Goal: Task Accomplishment & Management: Complete application form

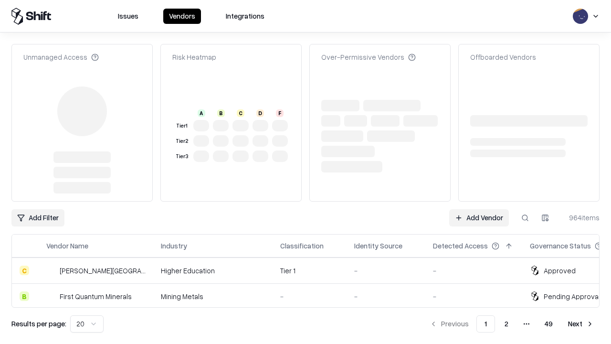
click at [479, 209] on link "Add Vendor" at bounding box center [479, 217] width 60 height 17
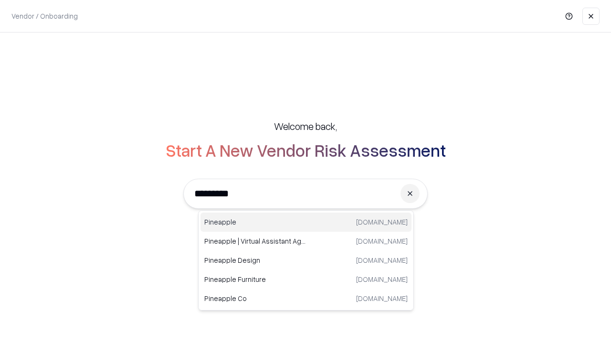
click at [306, 222] on div "Pineapple [DOMAIN_NAME]" at bounding box center [306, 222] width 211 height 19
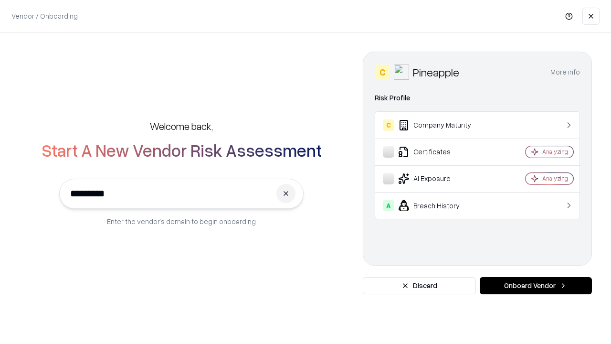
type input "*********"
click at [536, 286] on button "Onboard Vendor" at bounding box center [536, 285] width 112 height 17
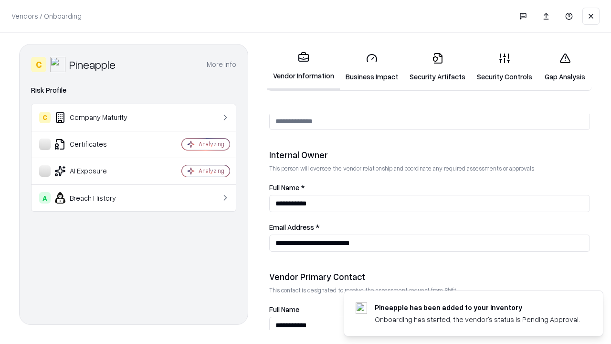
scroll to position [495, 0]
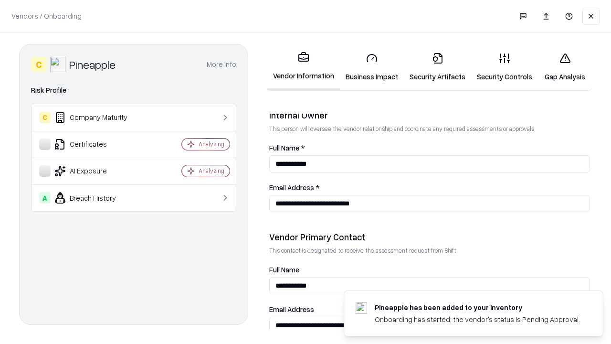
click at [372, 67] on link "Business Impact" at bounding box center [372, 67] width 64 height 44
click at [437, 67] on link "Security Artifacts" at bounding box center [437, 67] width 67 height 44
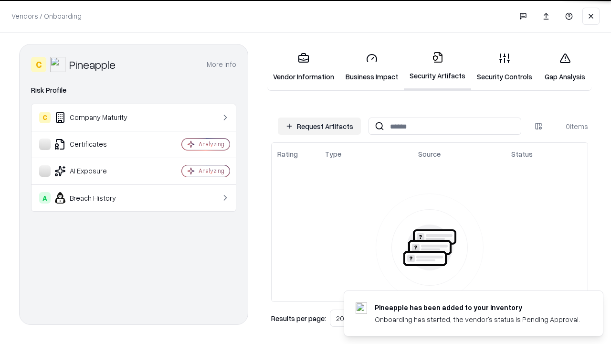
click at [319, 126] on button "Request Artifacts" at bounding box center [319, 125] width 83 height 17
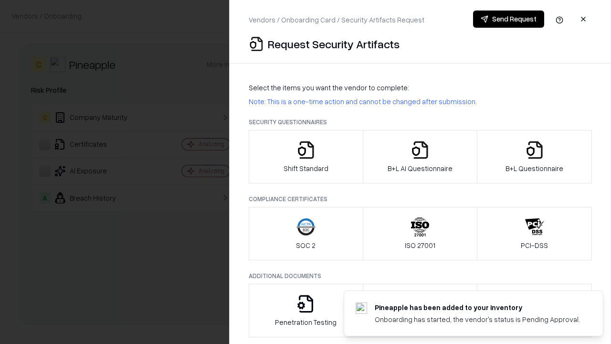
click at [306, 157] on icon "button" at bounding box center [306, 149] width 19 height 19
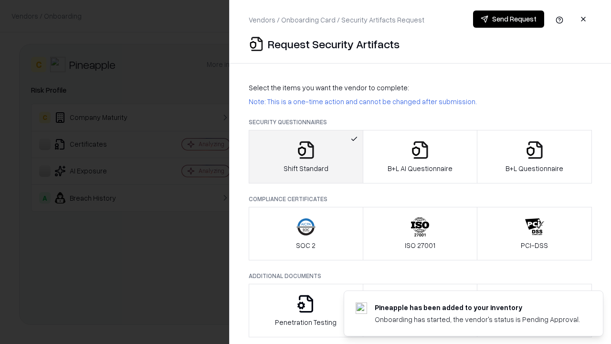
click at [509, 19] on button "Send Request" at bounding box center [508, 19] width 71 height 17
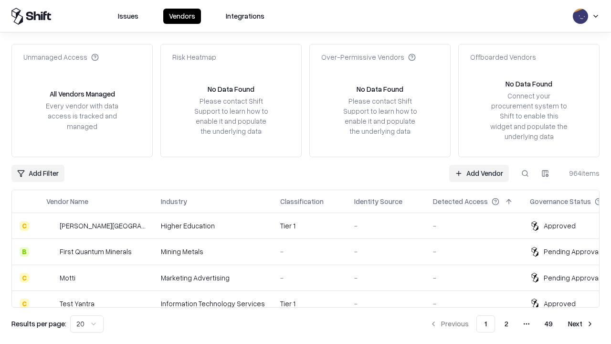
click at [525, 173] on button at bounding box center [525, 173] width 17 height 17
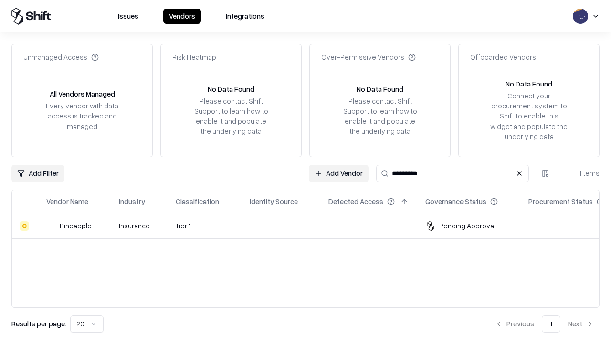
type input "*********"
click at [311, 225] on div "-" at bounding box center [282, 226] width 64 height 10
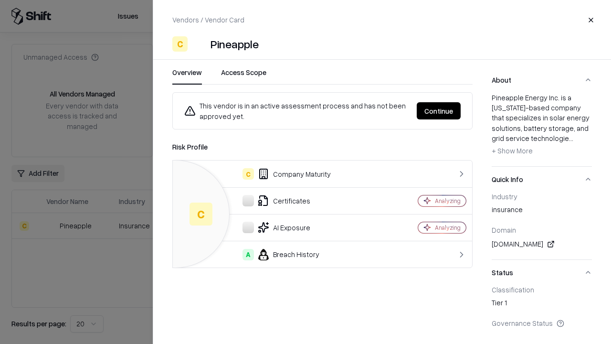
click at [439, 111] on button "Continue" at bounding box center [439, 110] width 44 height 17
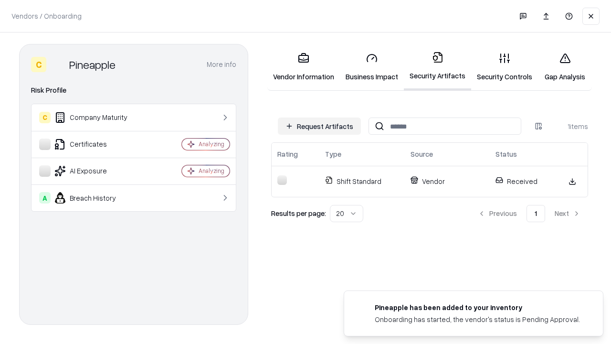
click at [565, 67] on link "Gap Analysis" at bounding box center [565, 67] width 54 height 44
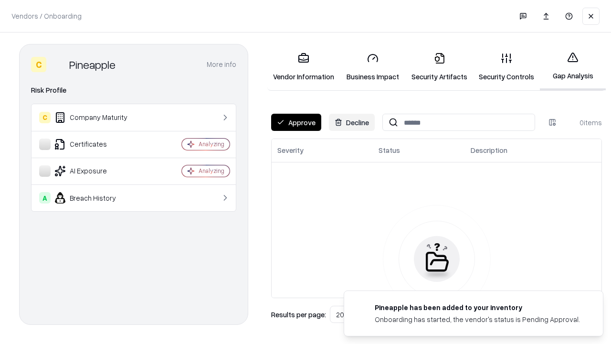
click at [296, 122] on button "Approve" at bounding box center [296, 122] width 50 height 17
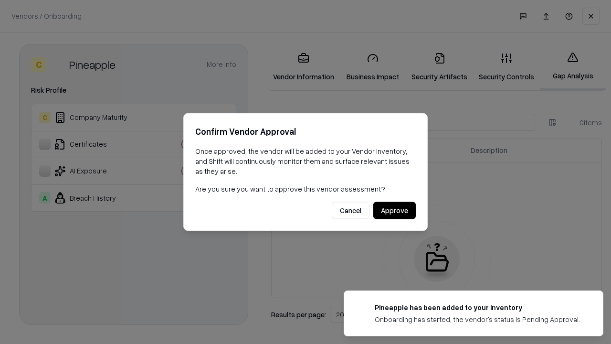
click at [394, 210] on button "Approve" at bounding box center [394, 210] width 43 height 17
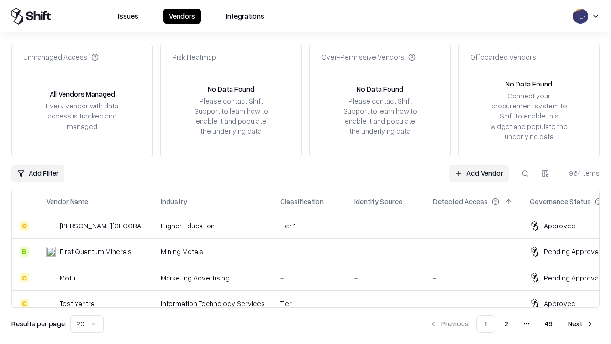
type input "*********"
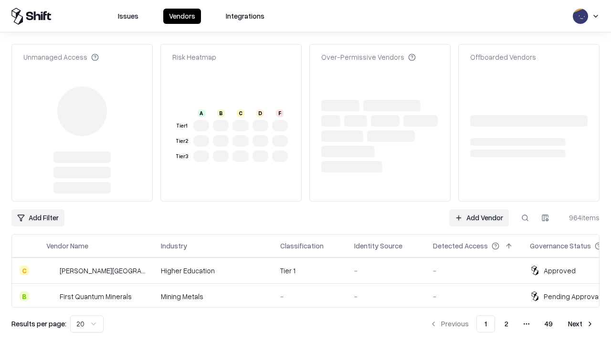
click at [479, 209] on link "Add Vendor" at bounding box center [479, 217] width 60 height 17
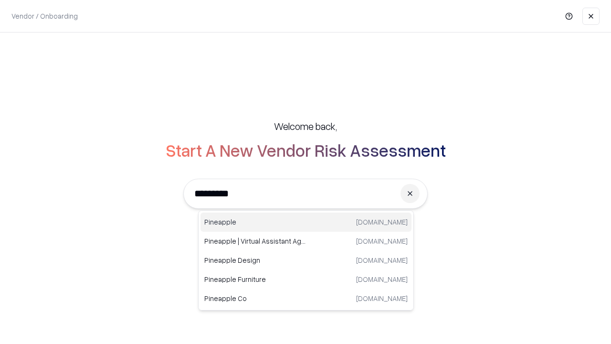
click at [306, 222] on div "Pineapple pineappleenergy.com" at bounding box center [306, 222] width 211 height 19
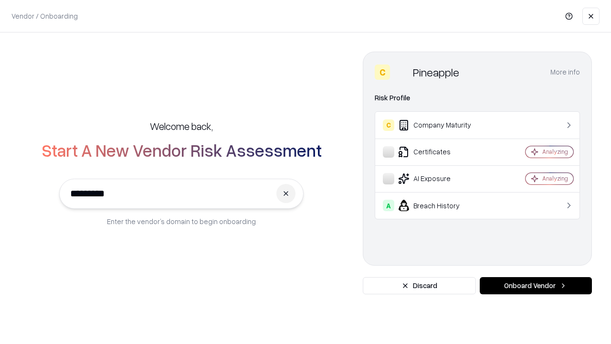
type input "*********"
click at [536, 286] on button "Onboard Vendor" at bounding box center [536, 285] width 112 height 17
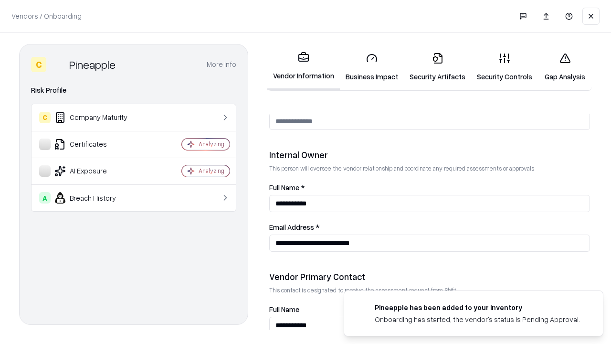
scroll to position [495, 0]
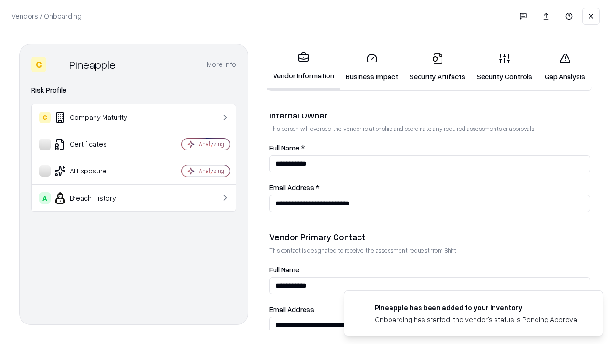
click at [565, 67] on link "Gap Analysis" at bounding box center [565, 67] width 54 height 44
